Goal: Task Accomplishment & Management: Use online tool/utility

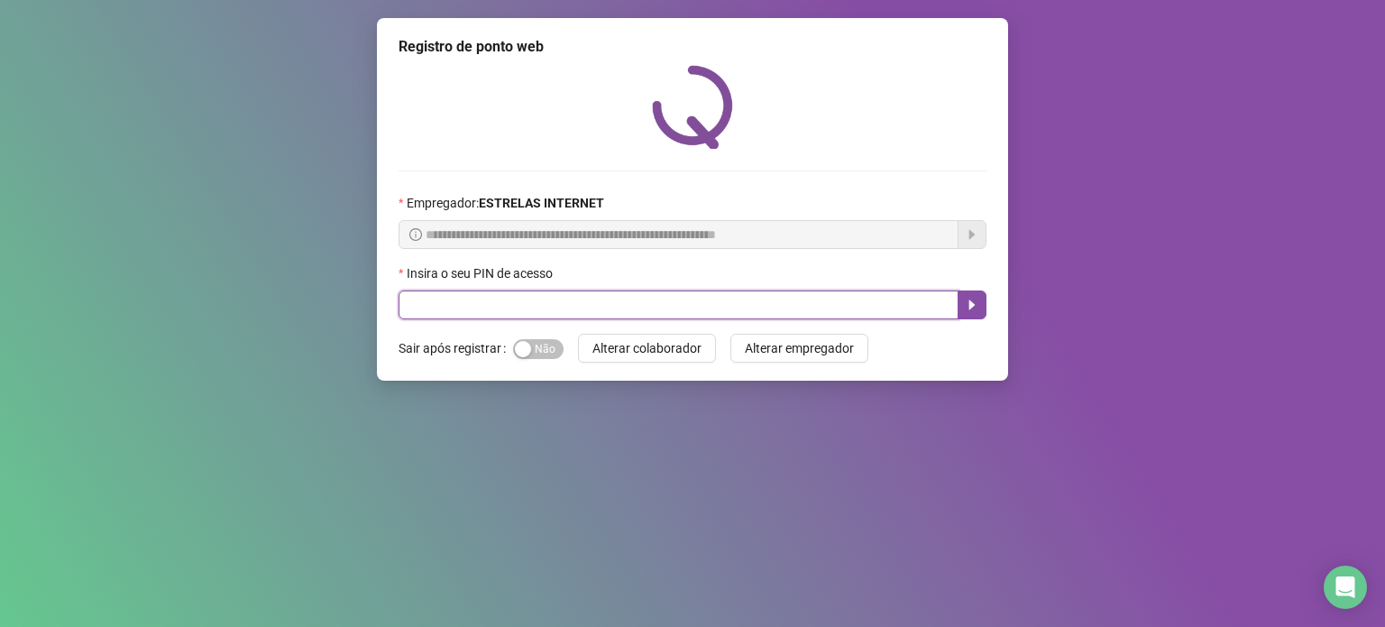
click at [728, 309] on input "text" at bounding box center [679, 304] width 560 height 29
type input "*****"
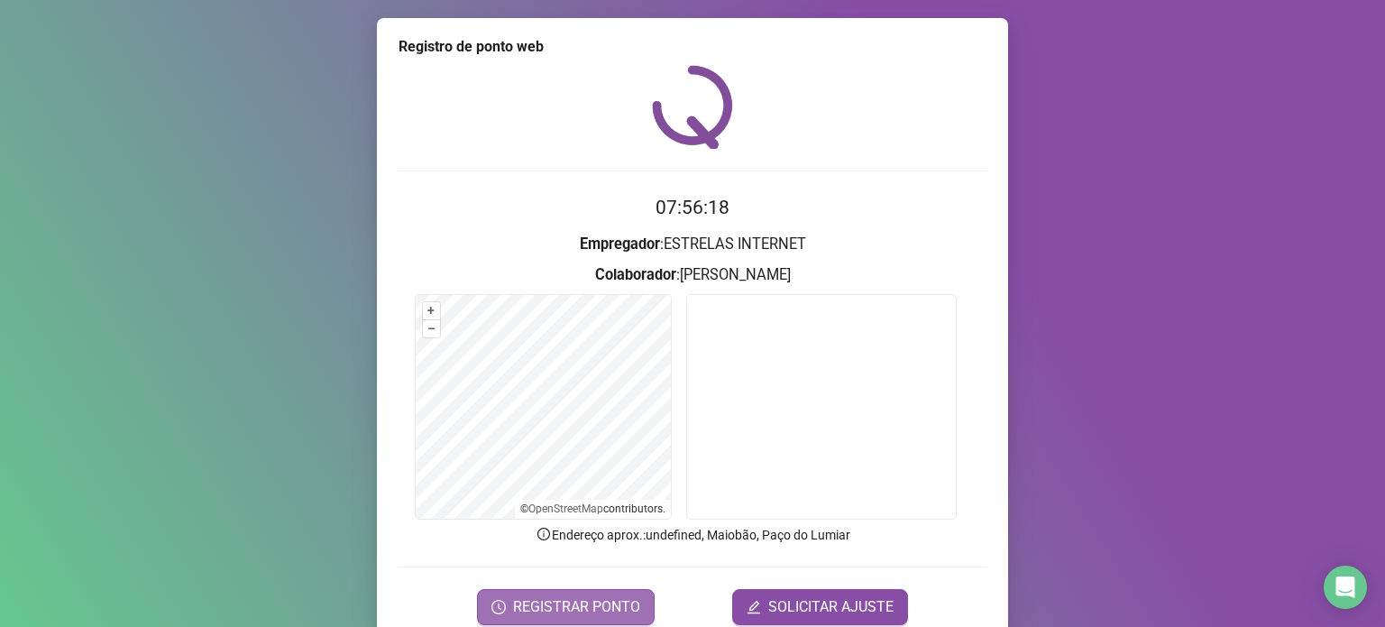
click at [532, 603] on span "REGISTRAR PONTO" at bounding box center [576, 607] width 127 height 22
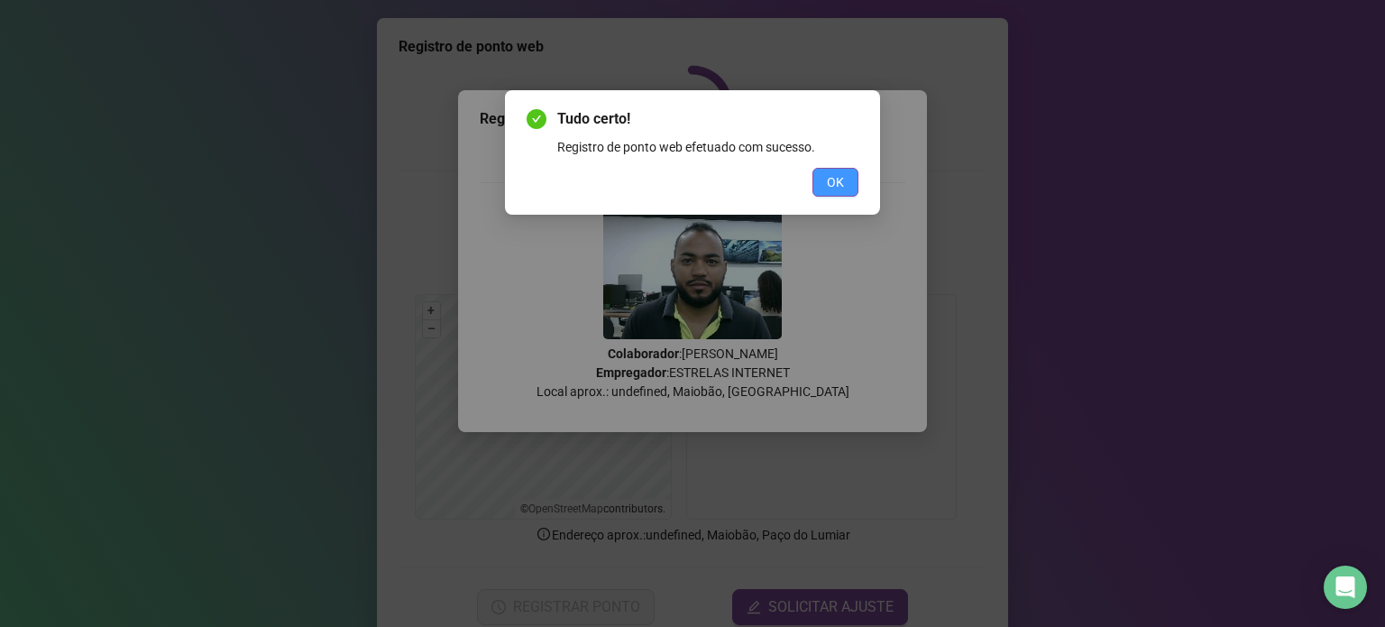
click at [820, 183] on button "OK" at bounding box center [836, 182] width 46 height 29
